Goal: Transaction & Acquisition: Download file/media

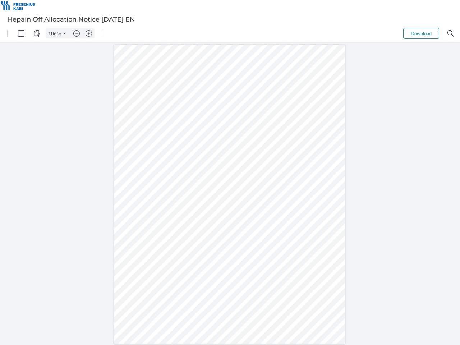
click at [21, 33] on img "Panel" at bounding box center [21, 33] width 6 height 6
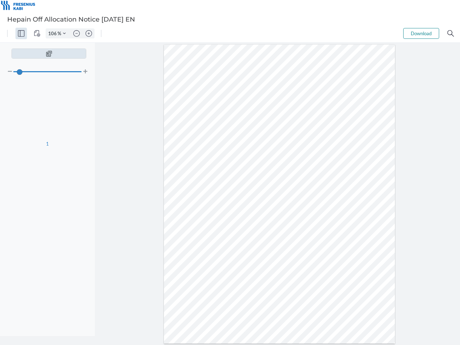
click at [37, 33] on img "View Controls" at bounding box center [37, 33] width 6 height 6
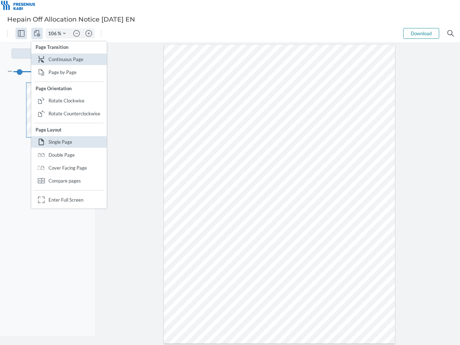
click at [54, 33] on input "106" at bounding box center [52, 33] width 12 height 6
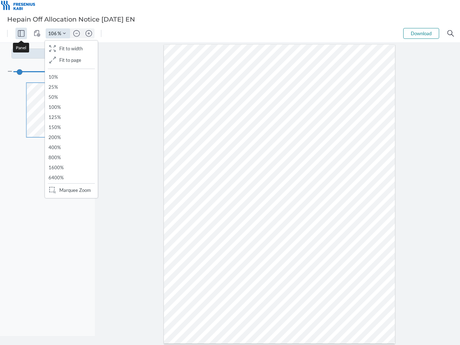
click at [64, 33] on img "Zoom Controls" at bounding box center [64, 33] width 3 height 3
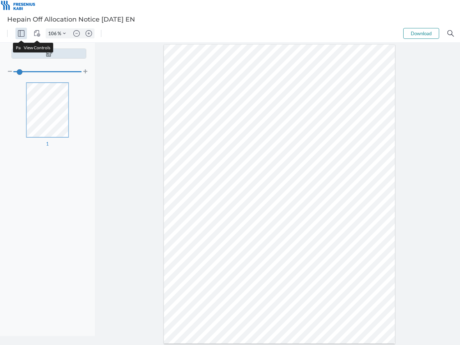
click at [77, 33] on img "Zoom out" at bounding box center [76, 33] width 6 height 6
click at [89, 33] on img "Zoom in" at bounding box center [89, 33] width 6 height 6
type input "106"
click at [421, 33] on button "Download" at bounding box center [421, 33] width 36 height 11
click at [451, 33] on img "Search" at bounding box center [450, 33] width 6 height 6
